Goal: Contribute content

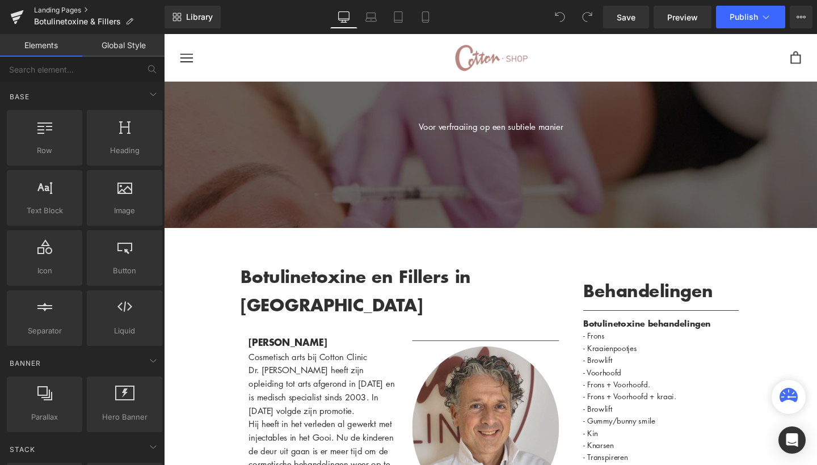
click at [70, 11] on link "Landing Pages" at bounding box center [99, 10] width 130 height 9
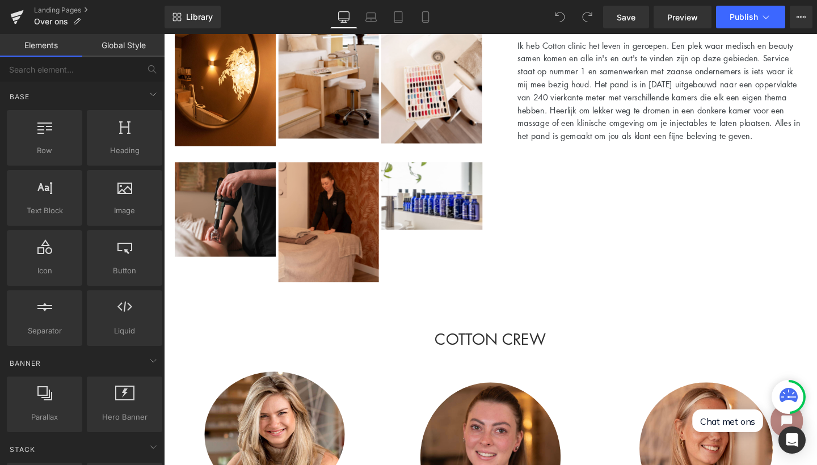
scroll to position [1102, 0]
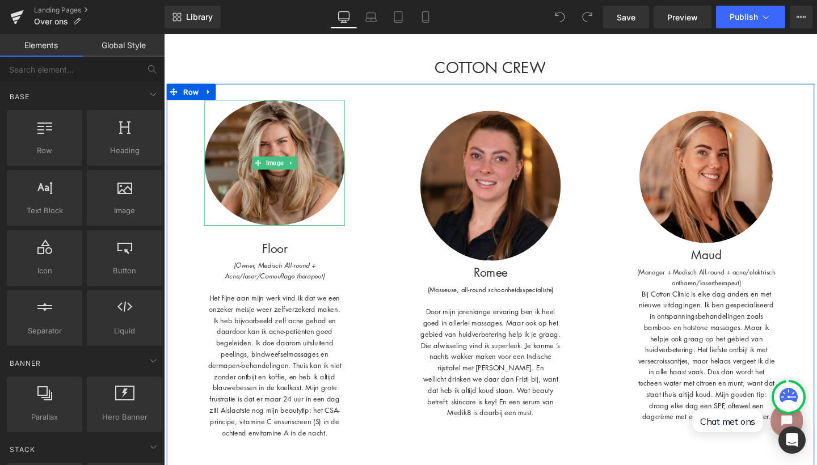
click at [260, 203] on img at bounding box center [279, 169] width 147 height 132
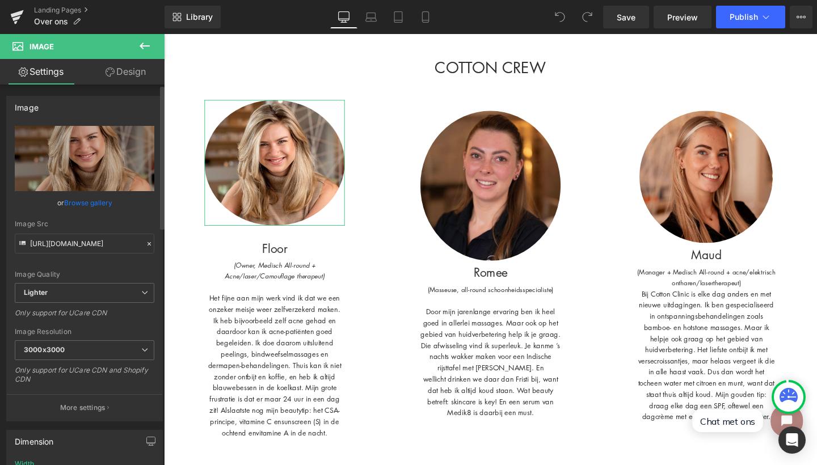
click at [66, 206] on link "Browse gallery" at bounding box center [88, 203] width 48 height 20
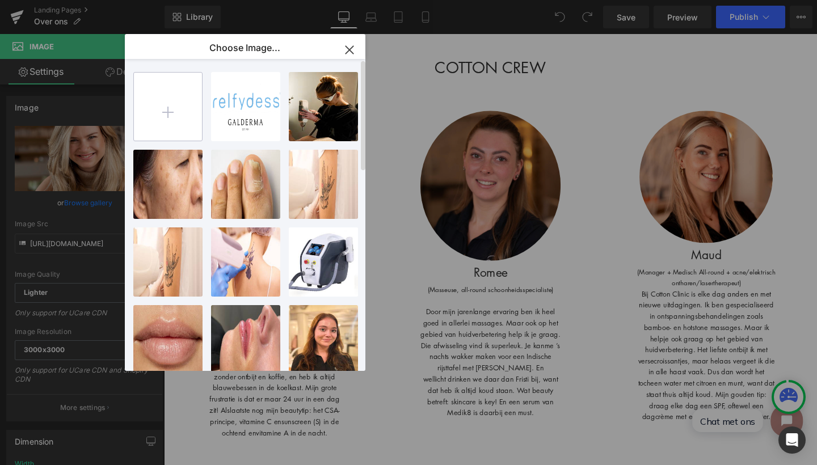
click at [184, 100] on input "file" at bounding box center [168, 107] width 68 height 68
type input "C:\fakepath\Scherm­afbeelding [DATE] 08.29.04.png"
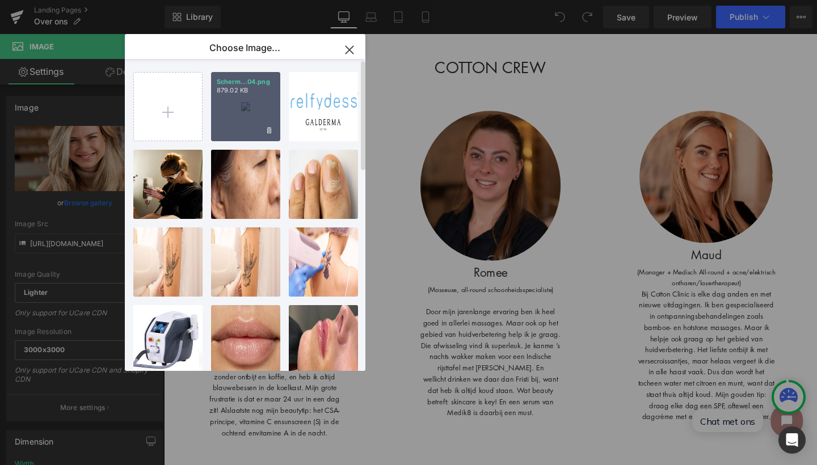
click at [241, 106] on div "Scherm­...04.png 879.02 KB" at bounding box center [245, 106] width 69 height 69
type input "[URL][DOMAIN_NAME]"
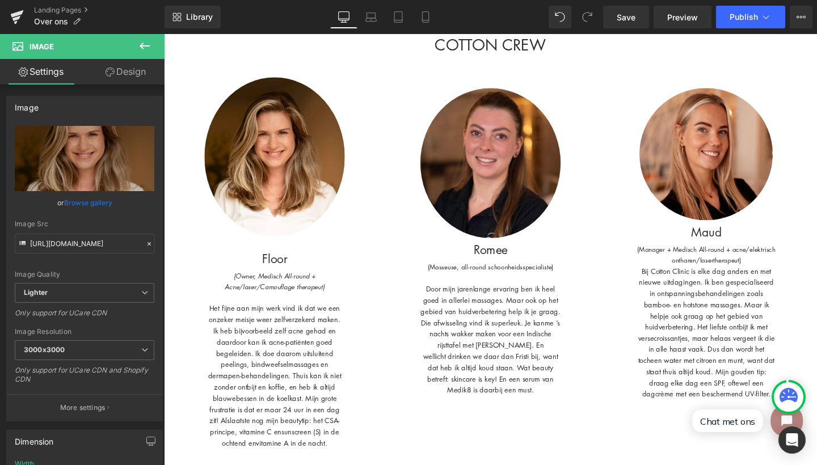
scroll to position [1052, 0]
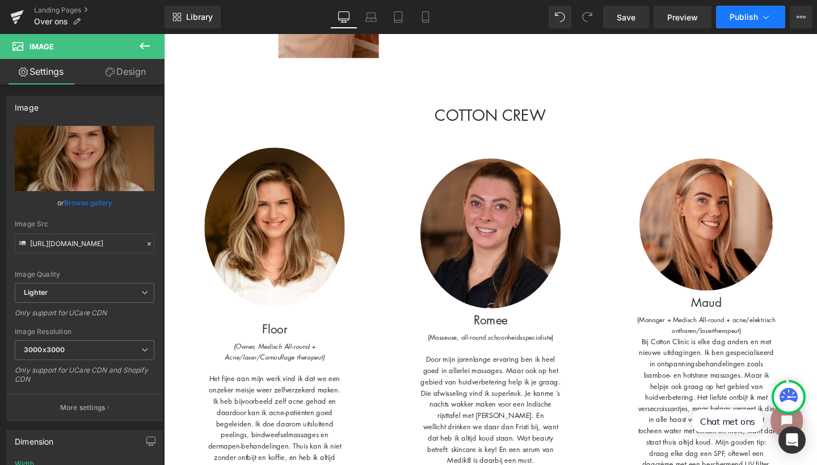
click at [748, 16] on span "Publish" at bounding box center [743, 16] width 28 height 9
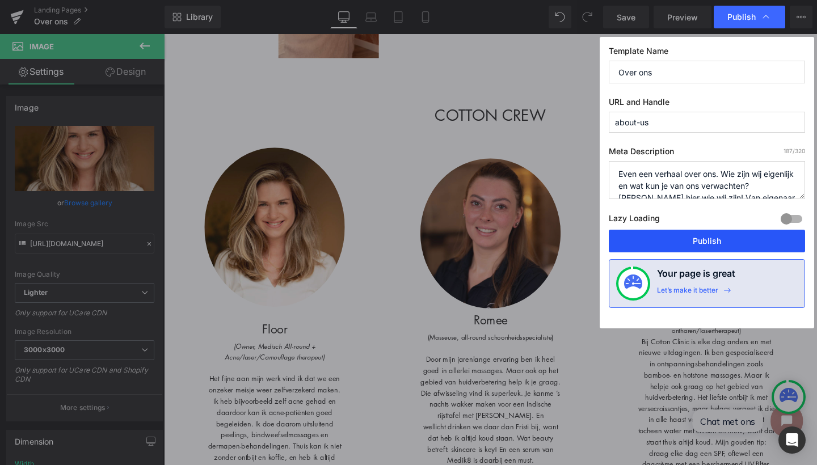
click at [683, 242] on button "Publish" at bounding box center [707, 241] width 196 height 23
